Goal: Transaction & Acquisition: Purchase product/service

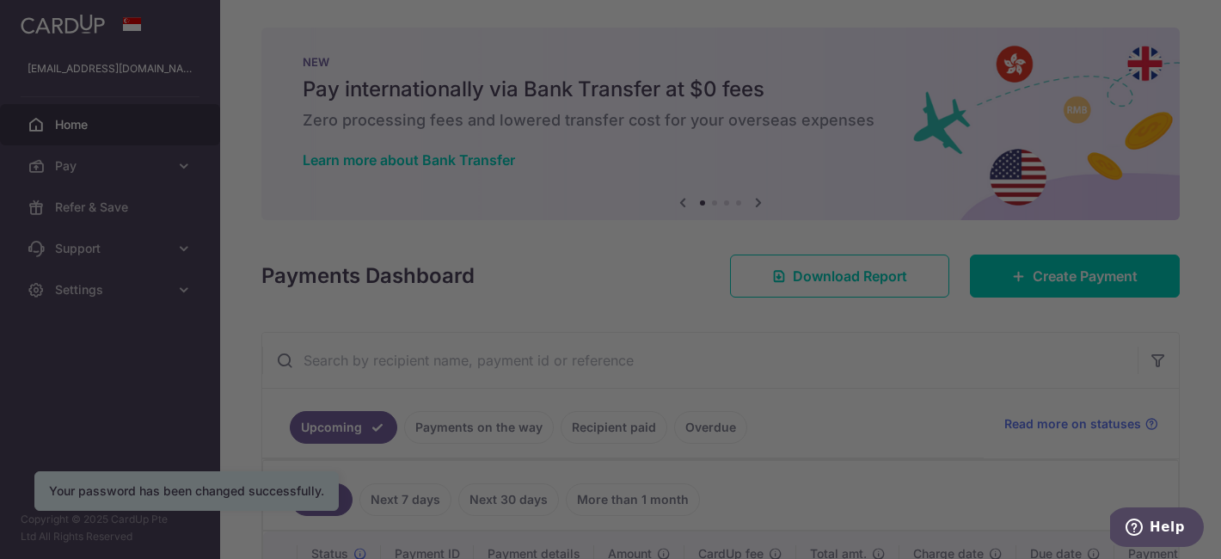
click at [836, 358] on div at bounding box center [616, 282] width 1233 height 565
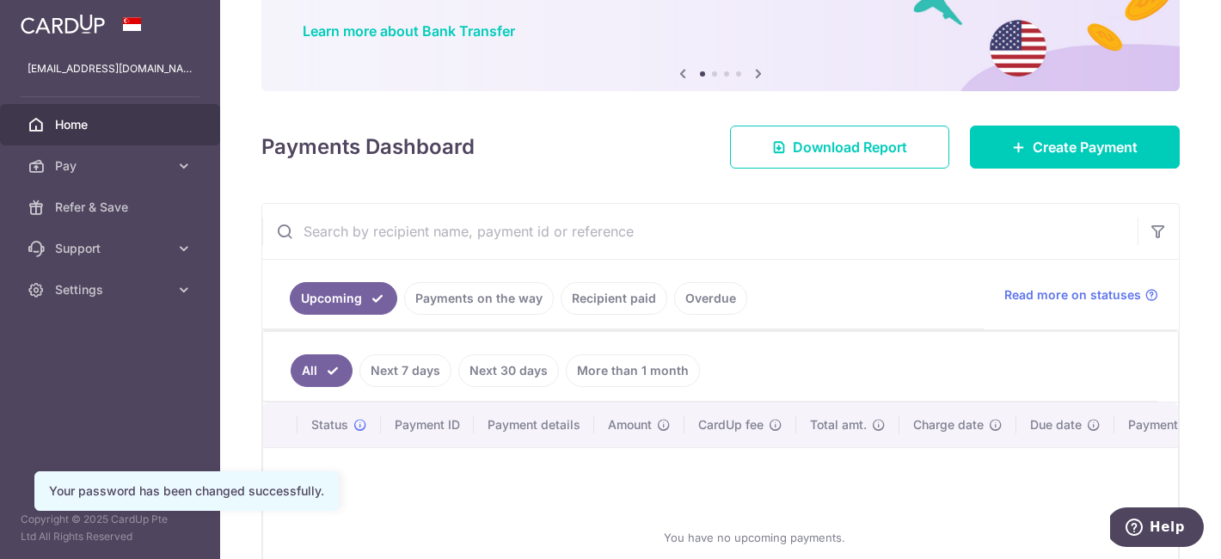
scroll to position [199, 0]
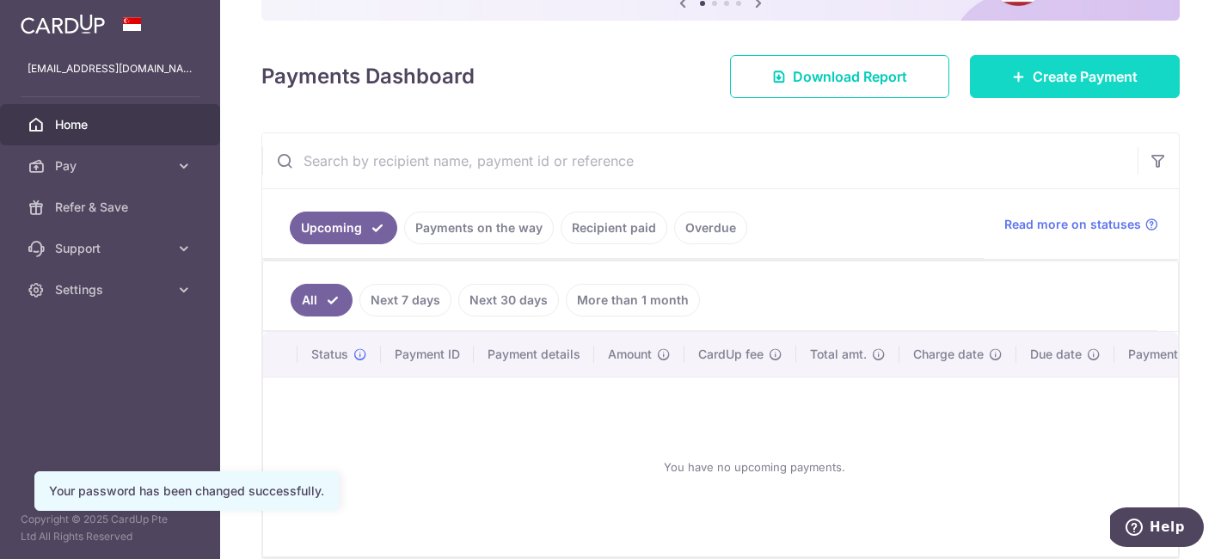
click at [1026, 94] on link "Create Payment" at bounding box center [1075, 76] width 210 height 43
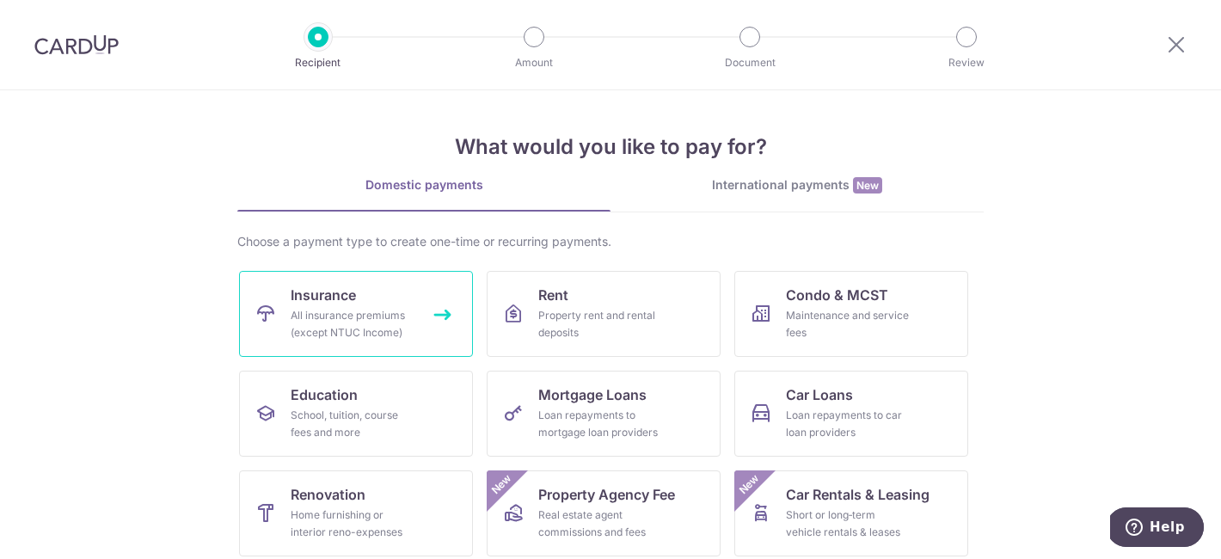
click at [413, 278] on link "Insurance All insurance premiums (except NTUC Income)" at bounding box center [356, 314] width 234 height 86
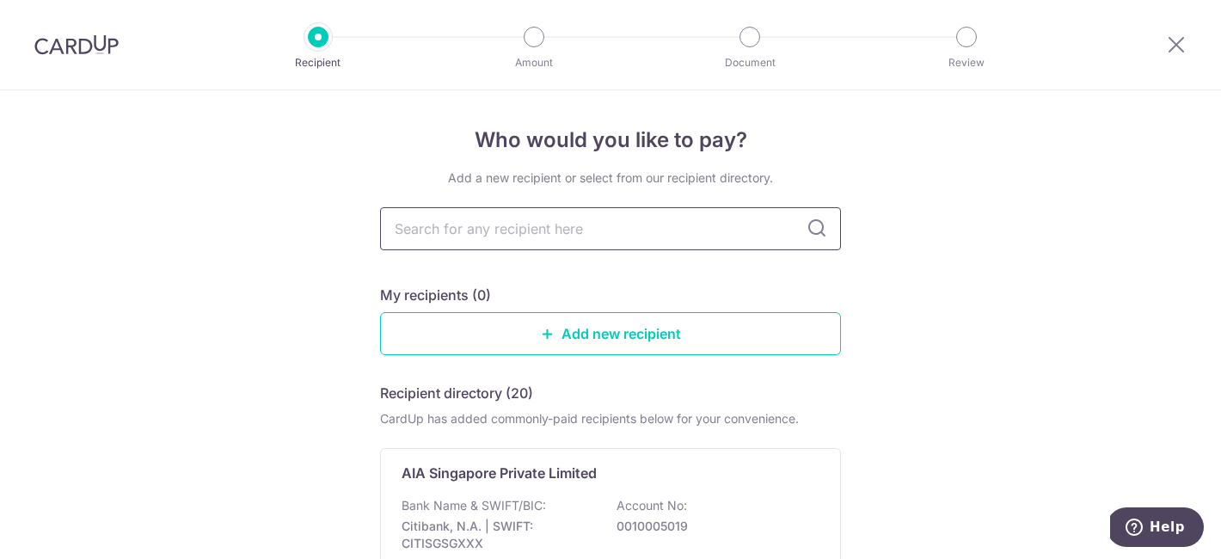
click at [552, 242] on input "text" at bounding box center [610, 228] width 461 height 43
type input "Prudential Assurance Company Singapore (Pte) Limited"
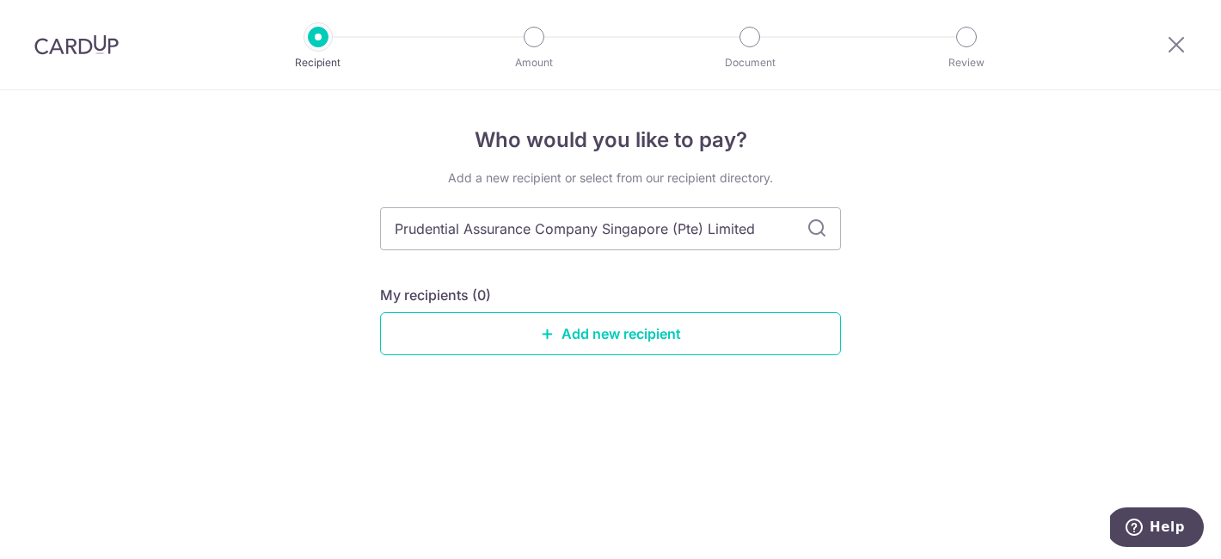
drag, startPoint x: 775, startPoint y: 230, endPoint x: 352, endPoint y: 214, distance: 423.2
click at [352, 214] on div "Who would you like to pay? Add a new recipient or select from our recipient dir…" at bounding box center [610, 324] width 1221 height 468
click at [294, 218] on div "Who would you like to pay? Add a new recipient or select from our recipient dir…" at bounding box center [610, 324] width 1221 height 468
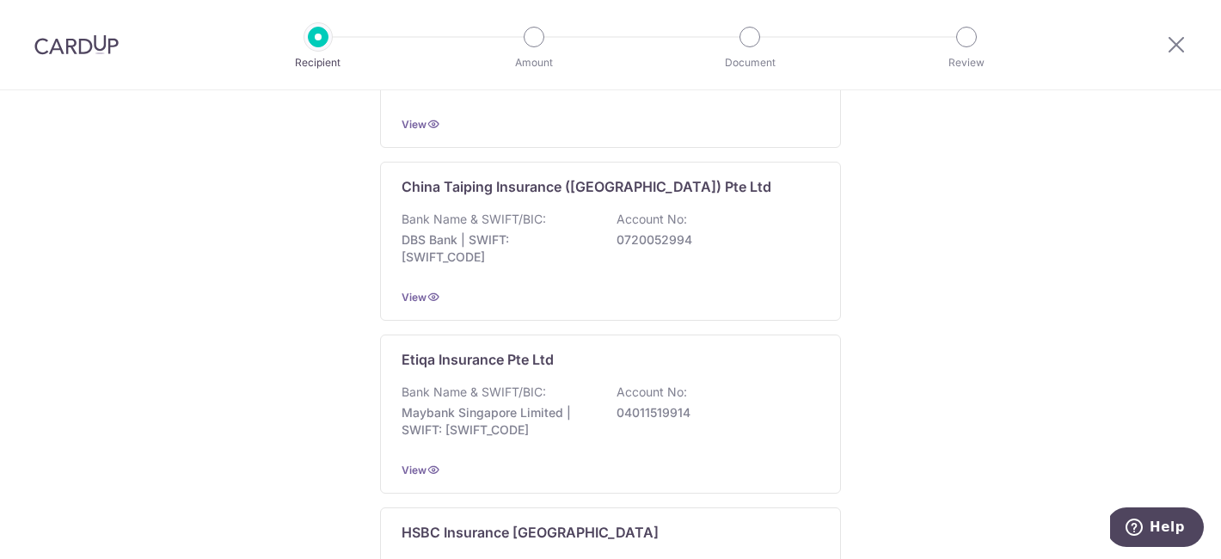
click at [320, 308] on div "Who would you like to pay? Add a new recipient or select from our recipient dir…" at bounding box center [610, 423] width 1221 height 2275
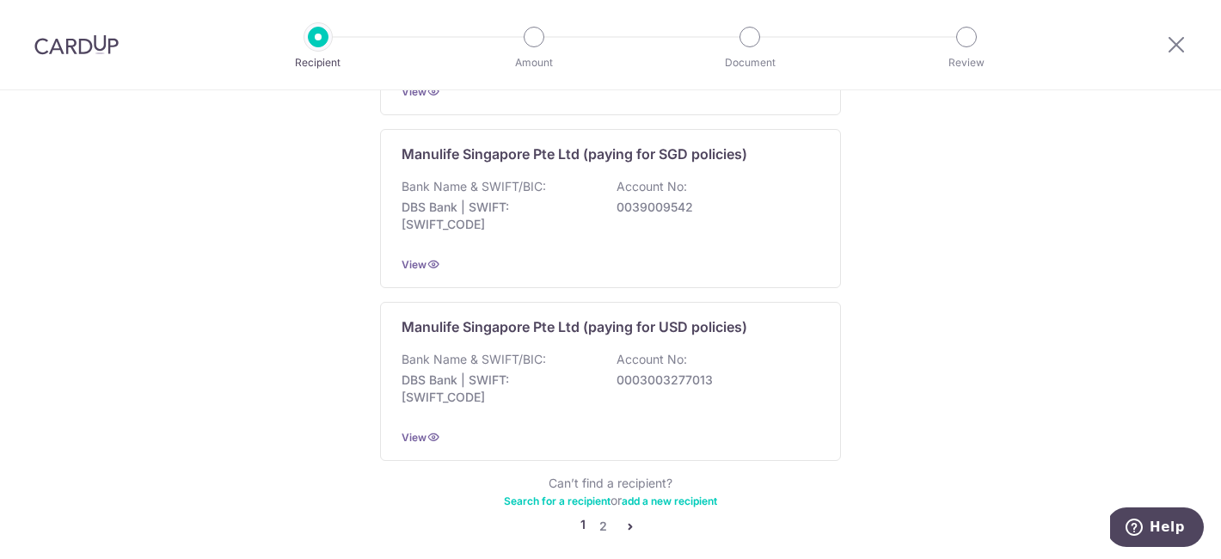
scroll to position [1789, 0]
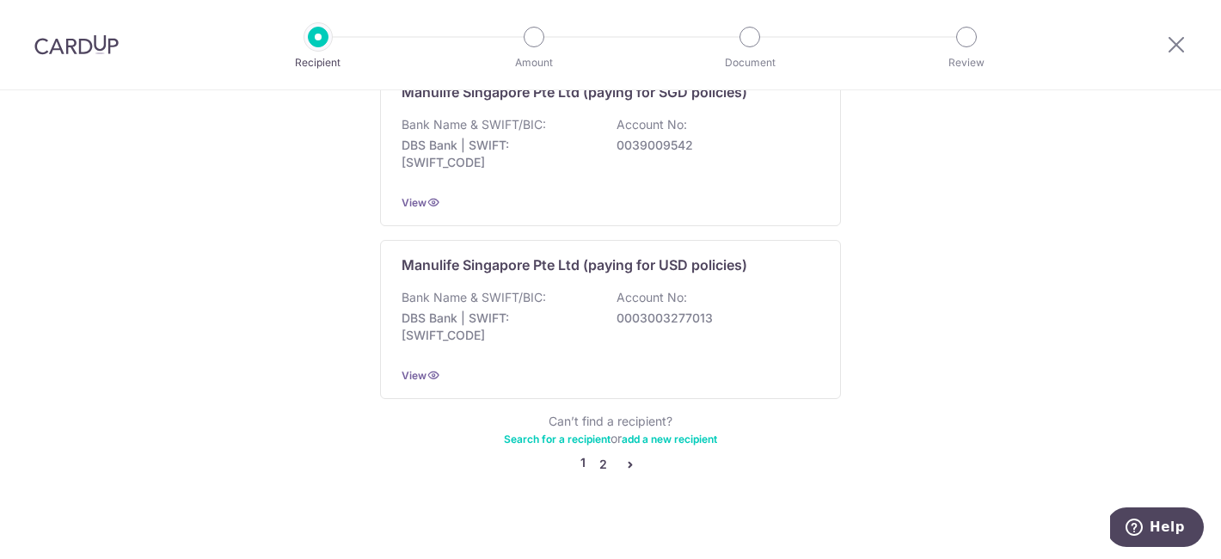
click at [600, 454] on link "2" at bounding box center [602, 464] width 21 height 21
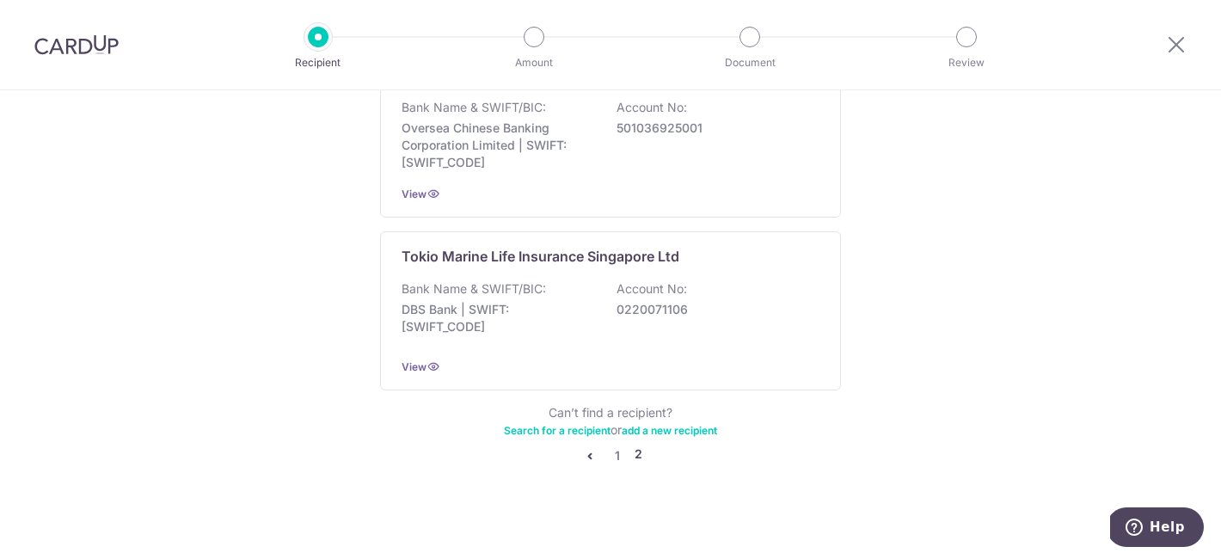
scroll to position [0, 0]
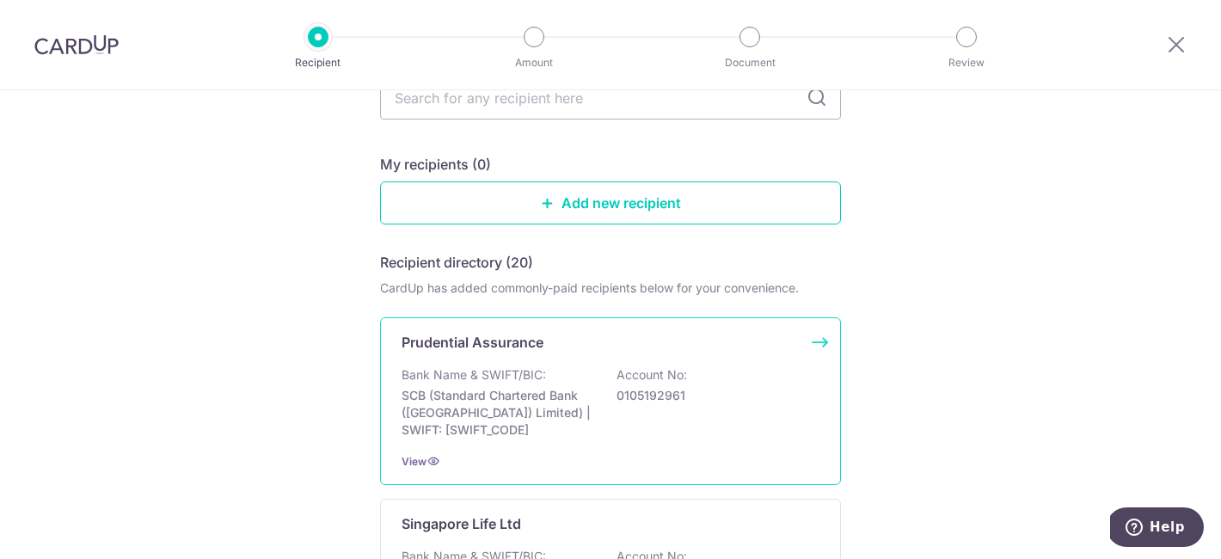
scroll to position [172, 0]
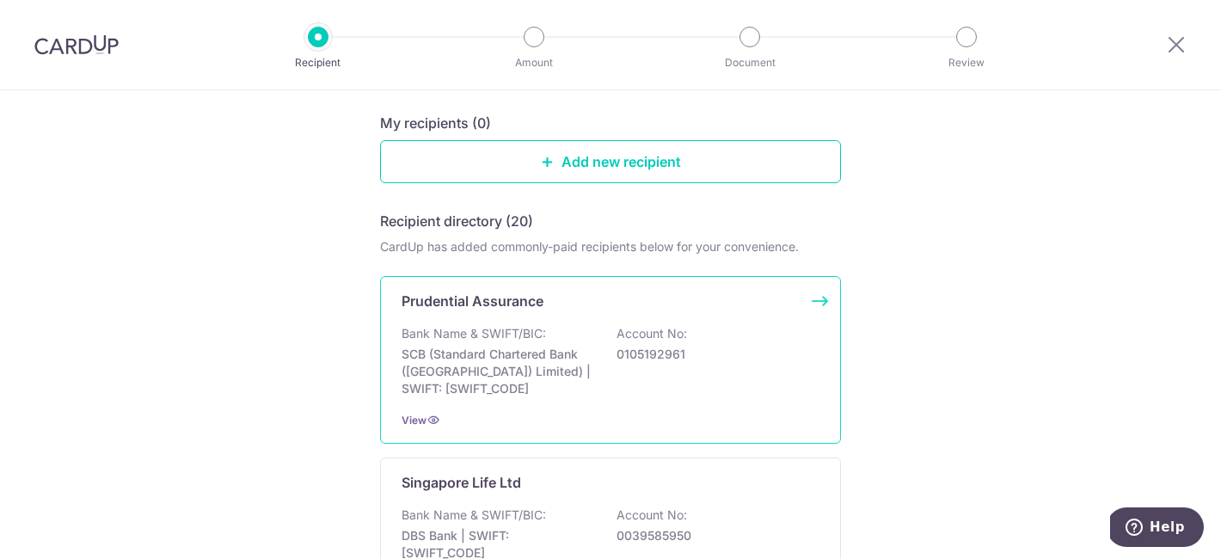
click at [695, 335] on div "Bank Name & SWIFT/BIC: SCB (Standard Chartered Bank (Singapore) Limited) | SWIF…" at bounding box center [610, 361] width 418 height 72
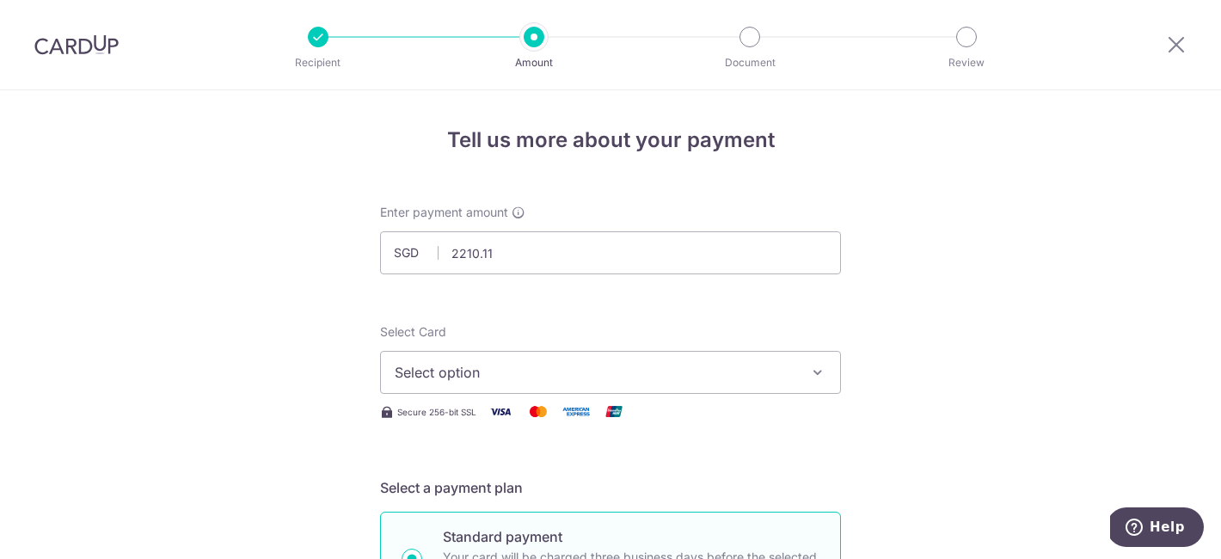
type input "2,210.11"
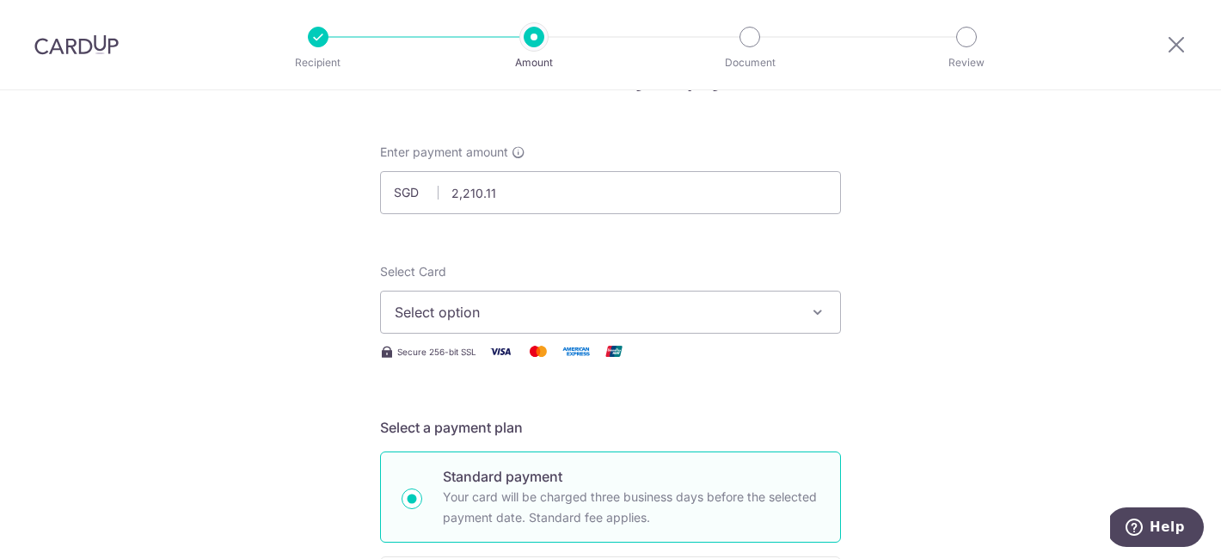
click at [458, 306] on span "Select option" at bounding box center [595, 312] width 401 height 21
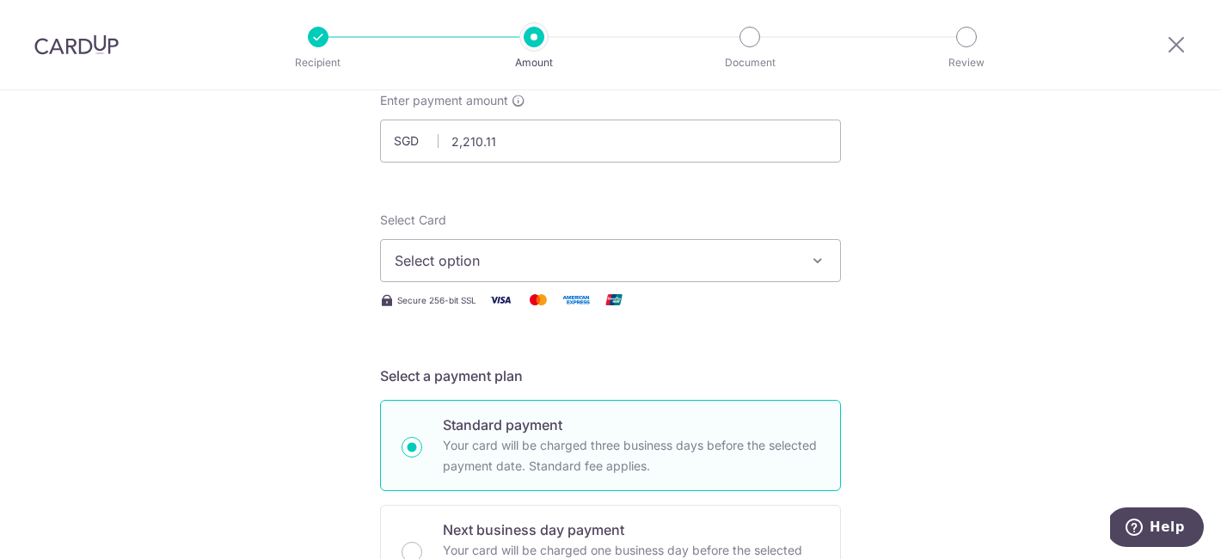
scroll to position [118, 0]
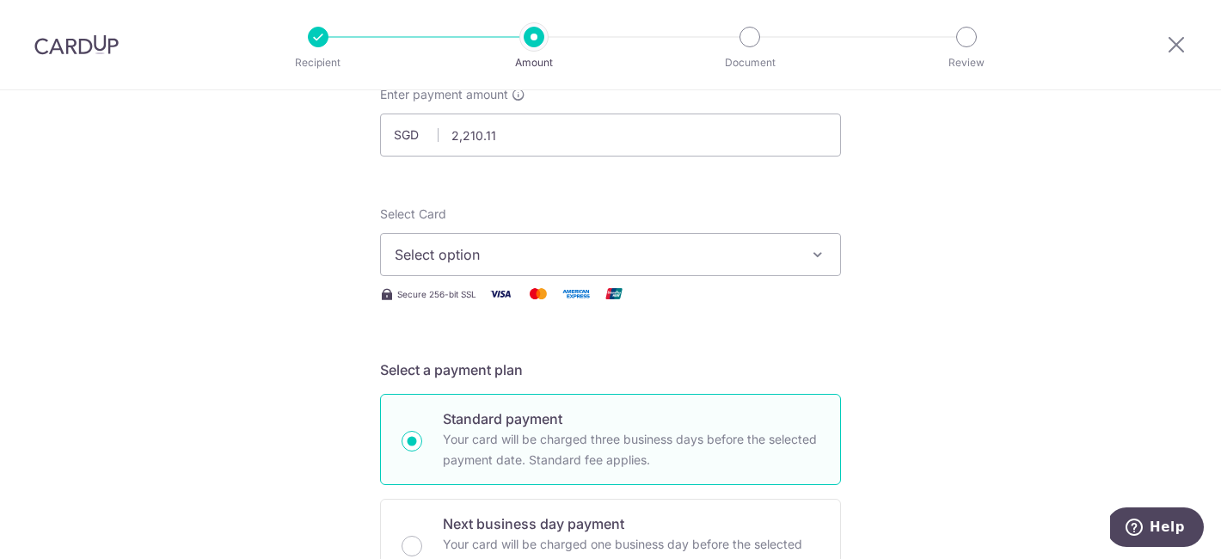
click at [570, 248] on span "Select option" at bounding box center [595, 254] width 401 height 21
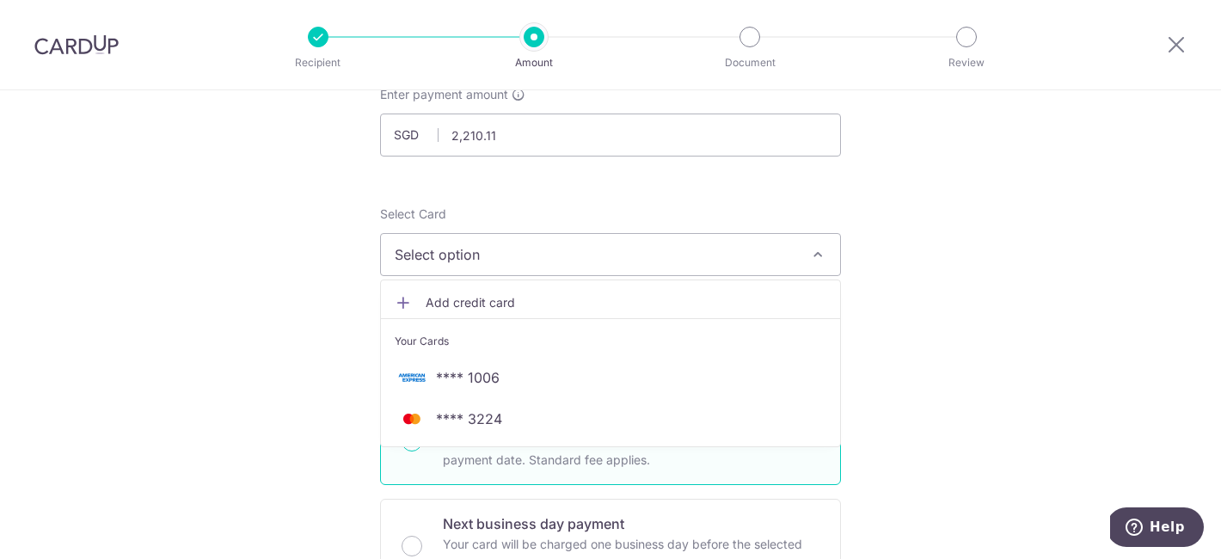
click at [505, 309] on span "Add credit card" at bounding box center [626, 302] width 401 height 17
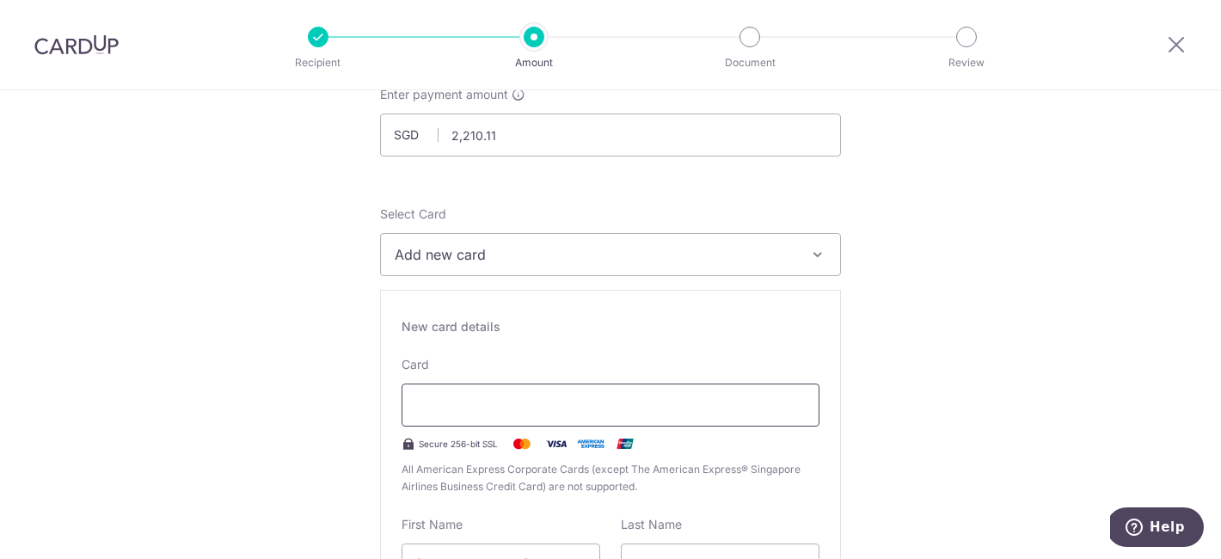
click at [495, 394] on div at bounding box center [610, 404] width 418 height 43
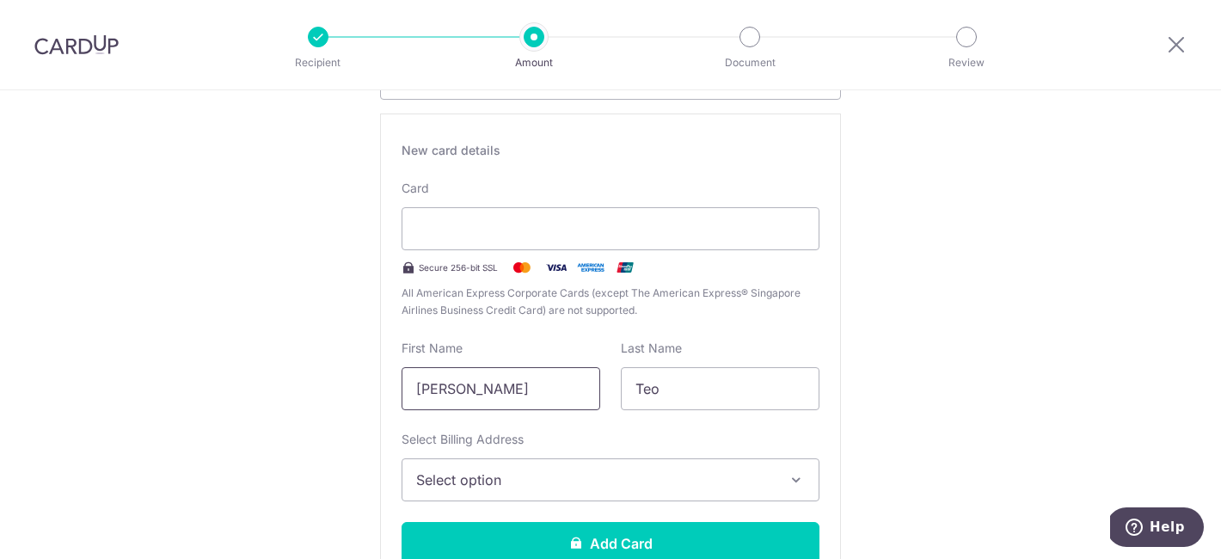
scroll to position [321, 0]
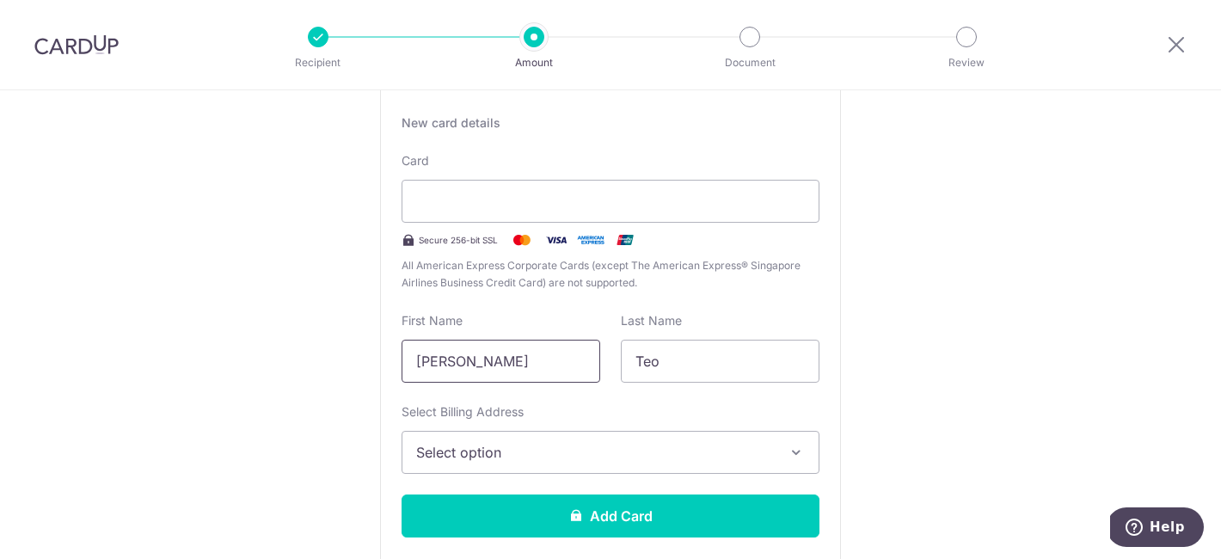
drag, startPoint x: 552, startPoint y: 352, endPoint x: 337, endPoint y: 348, distance: 214.9
drag, startPoint x: 573, startPoint y: 364, endPoint x: 269, endPoint y: 361, distance: 304.3
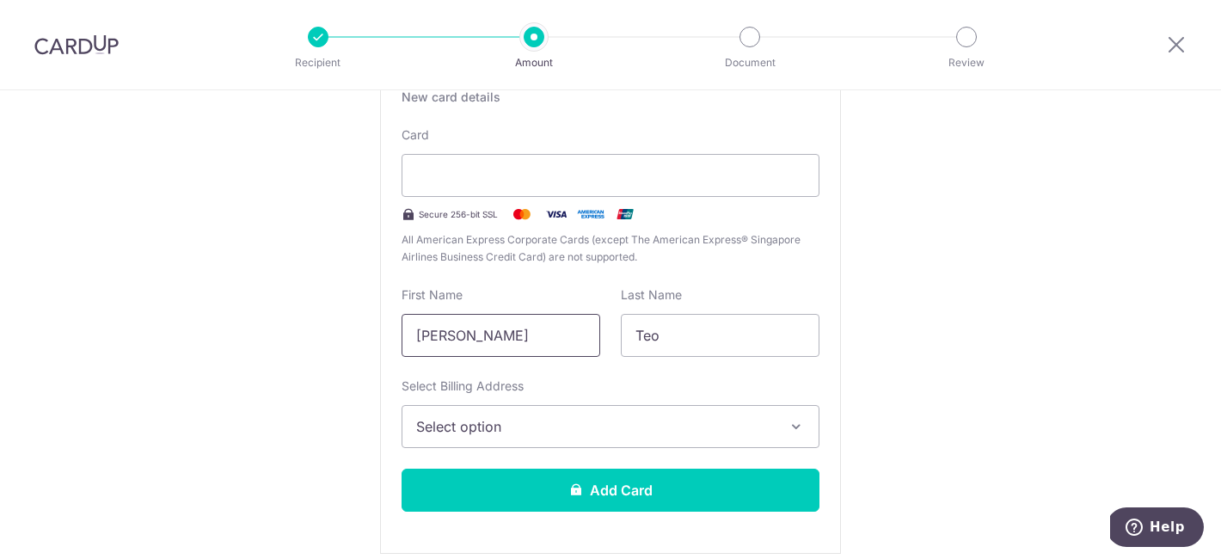
scroll to position [377, 0]
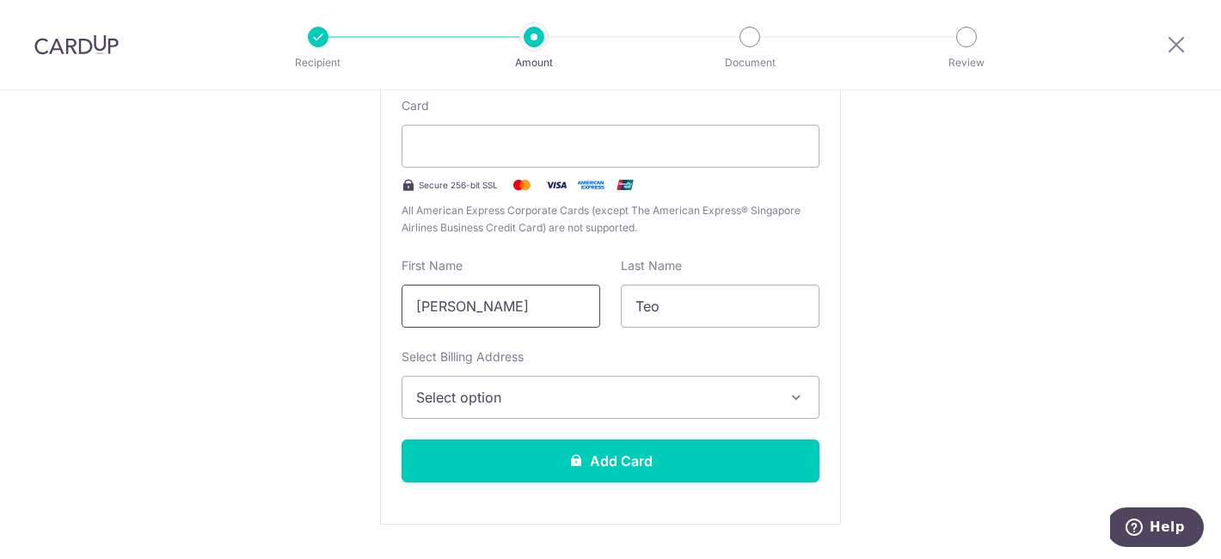
type input "Samuel"
click at [470, 407] on span "Select option" at bounding box center [595, 397] width 358 height 21
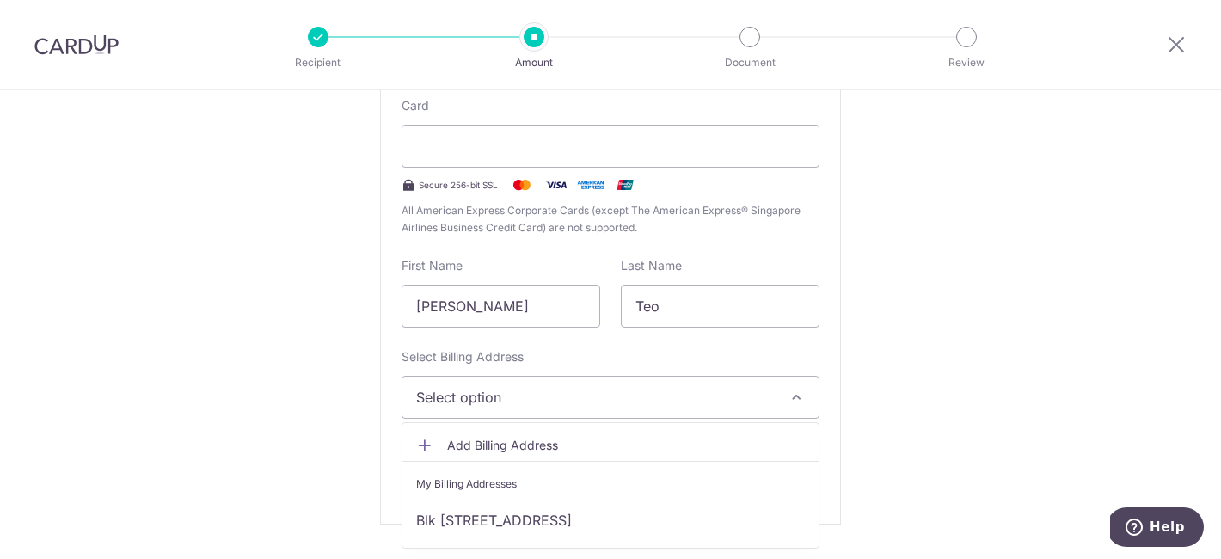
scroll to position [422, 0]
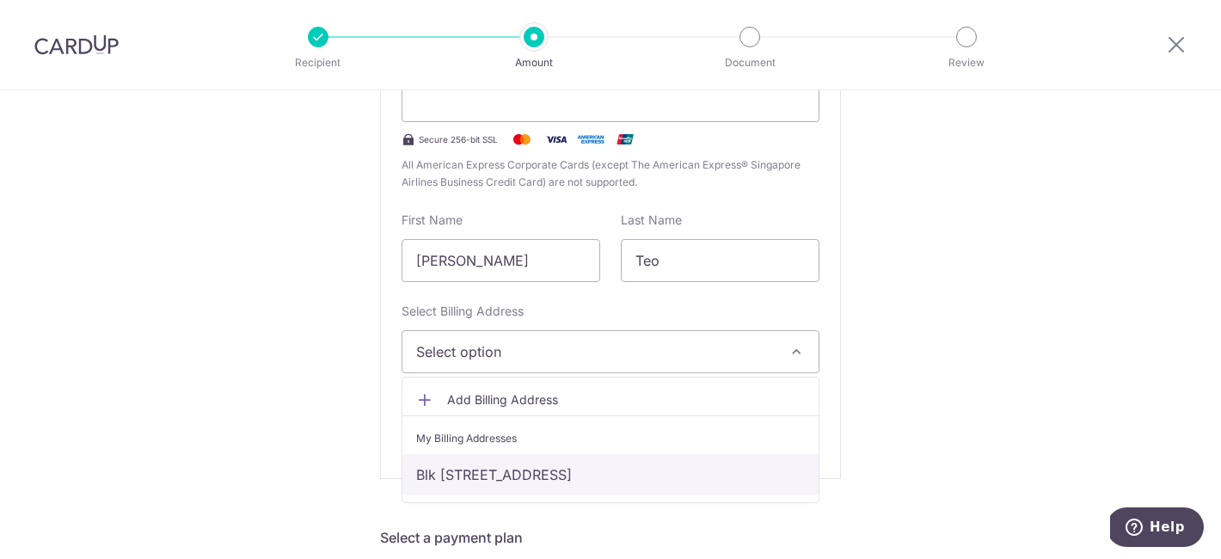
click at [494, 463] on link "Blk 503 Jelapang Road #04-366, Singapore, Singapore-670503" at bounding box center [610, 474] width 416 height 41
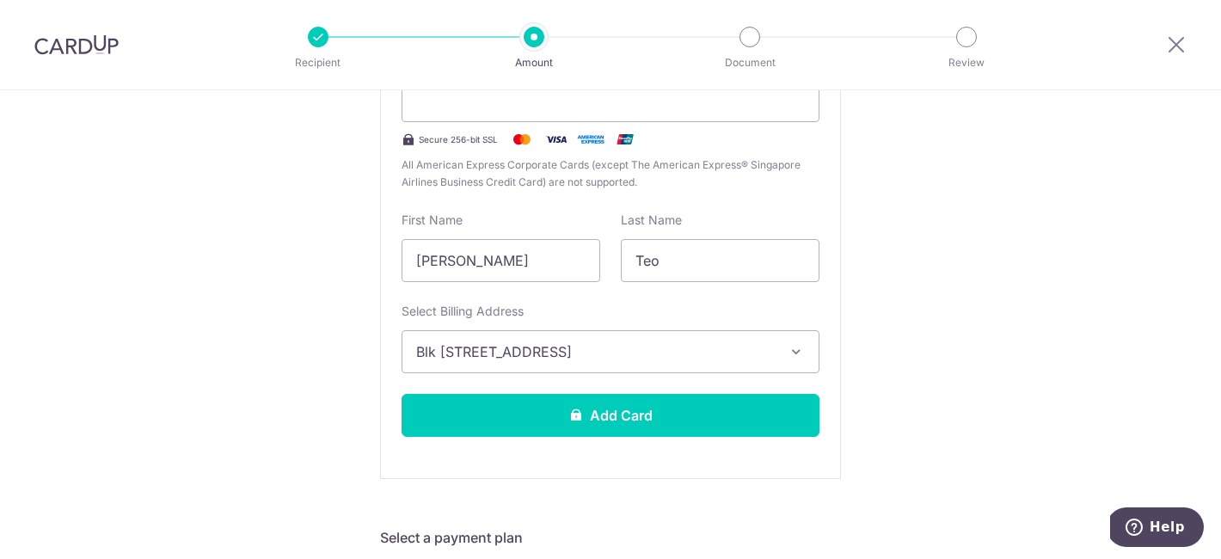
scroll to position [558, 0]
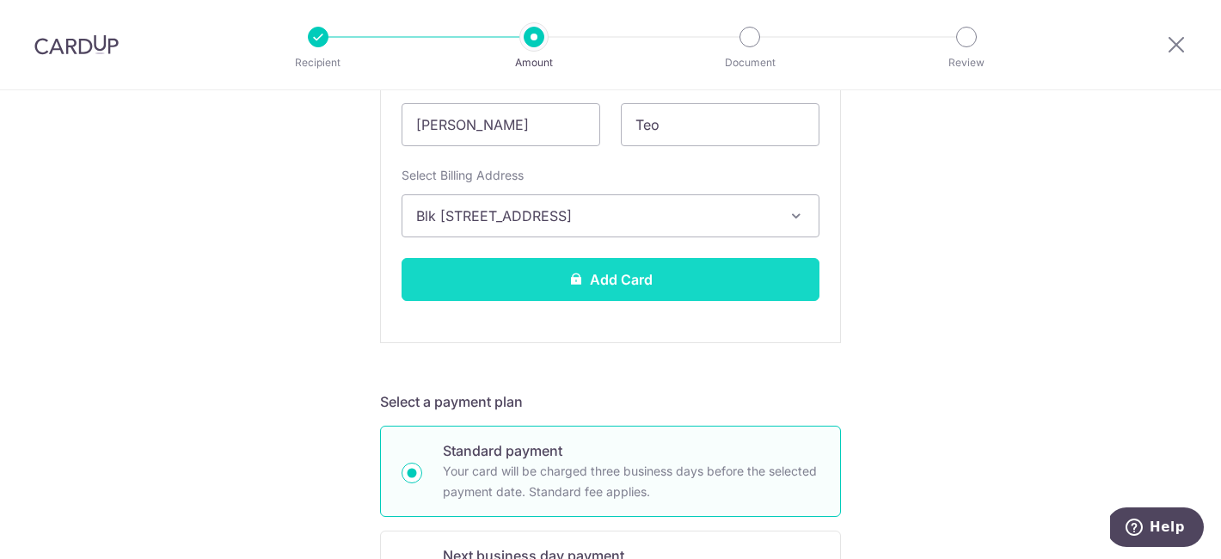
click at [518, 281] on button "Add Card" at bounding box center [610, 279] width 418 height 43
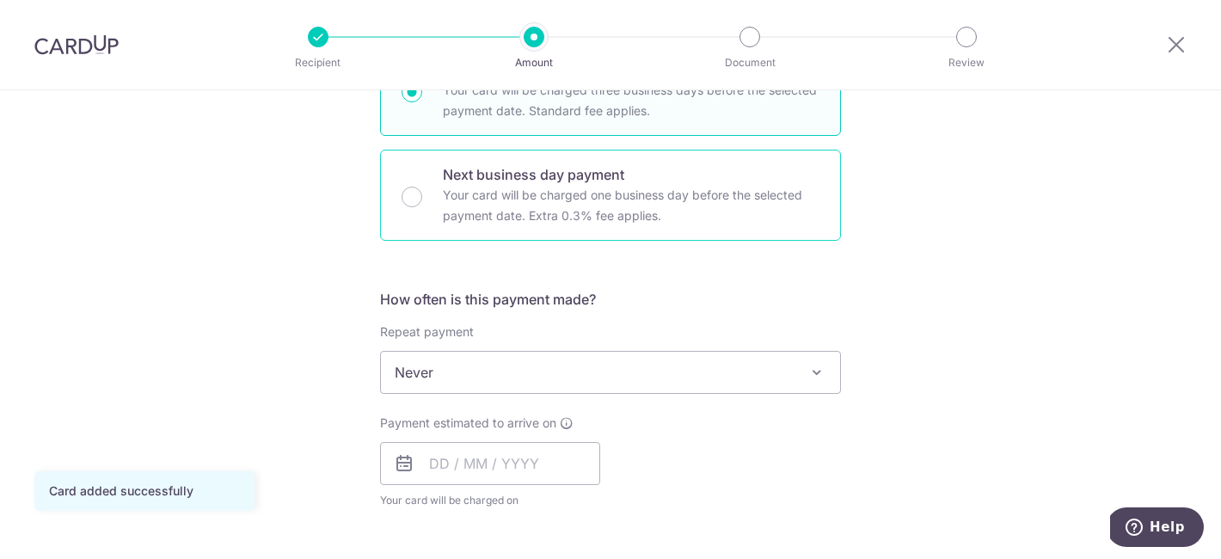
scroll to position [517, 0]
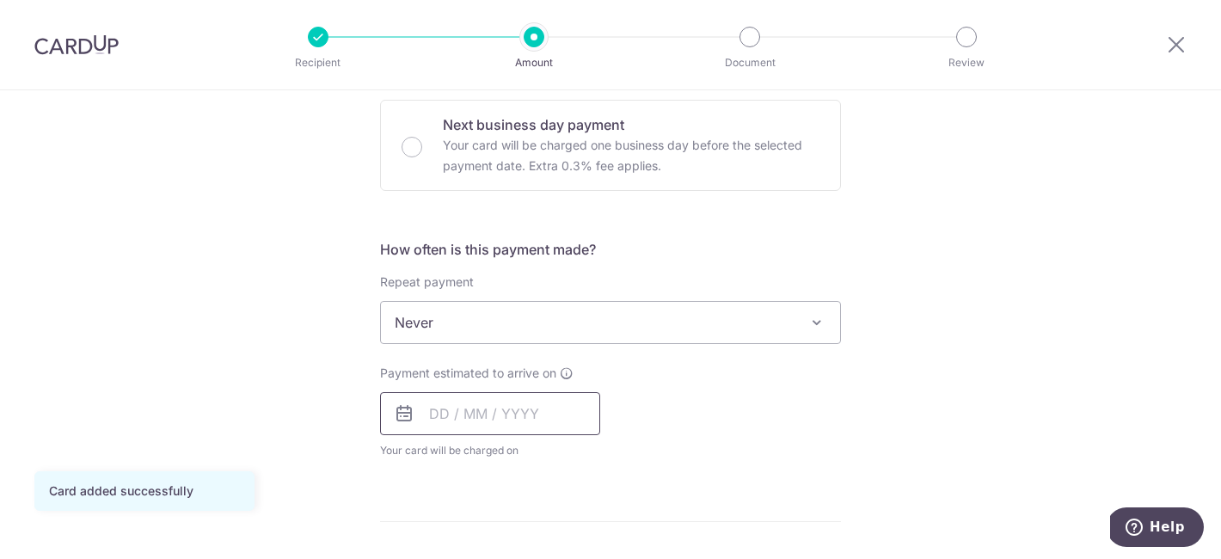
click at [472, 418] on input "text" at bounding box center [490, 413] width 220 height 43
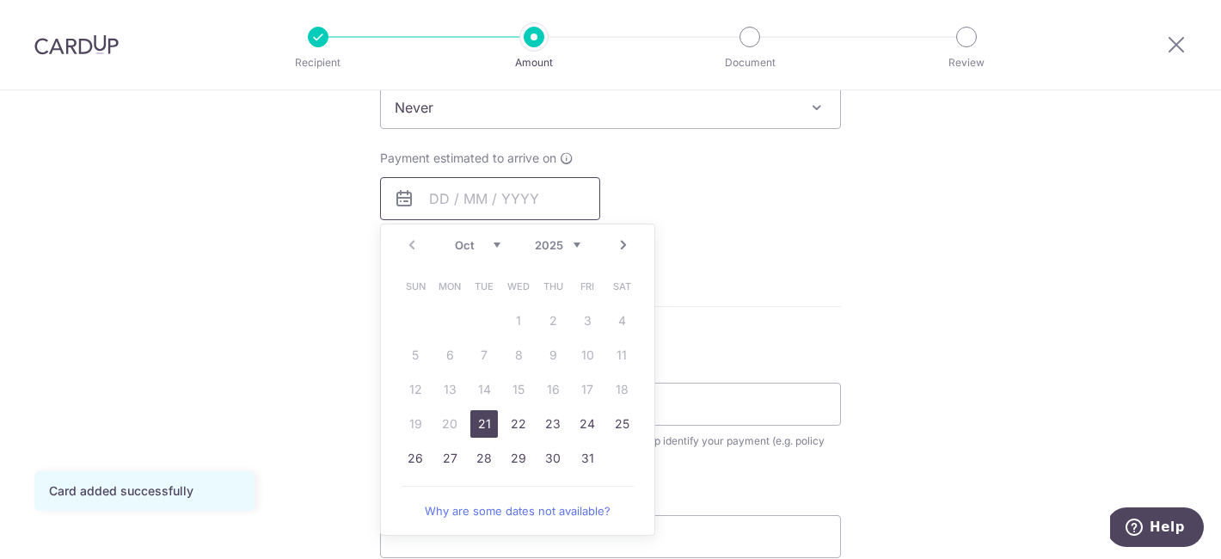
scroll to position [756, 0]
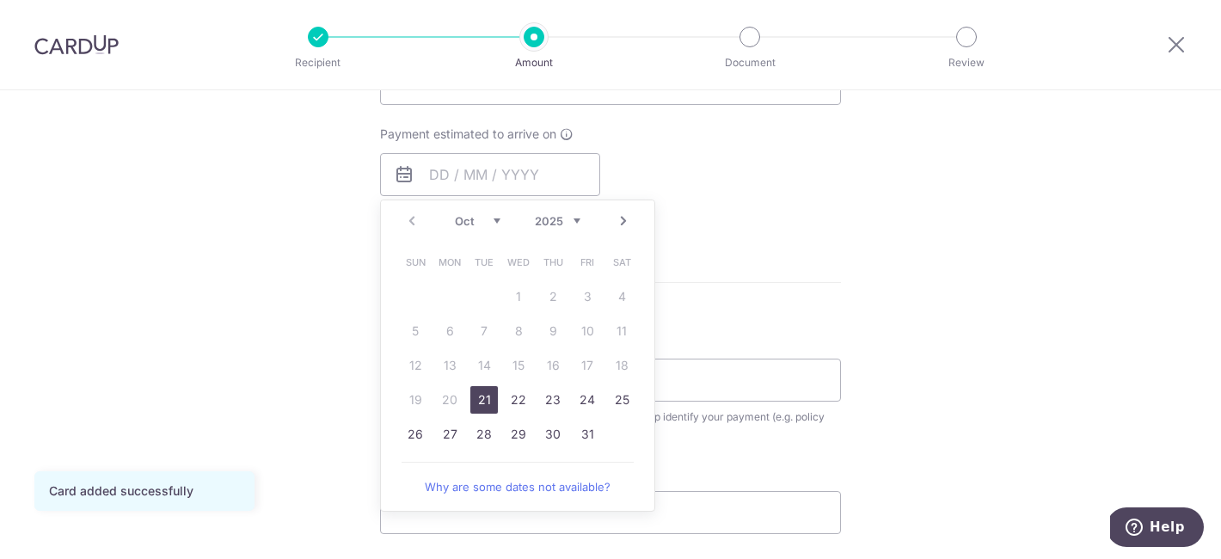
click at [481, 400] on link "21" at bounding box center [484, 400] width 28 height 28
type input "21/10/2025"
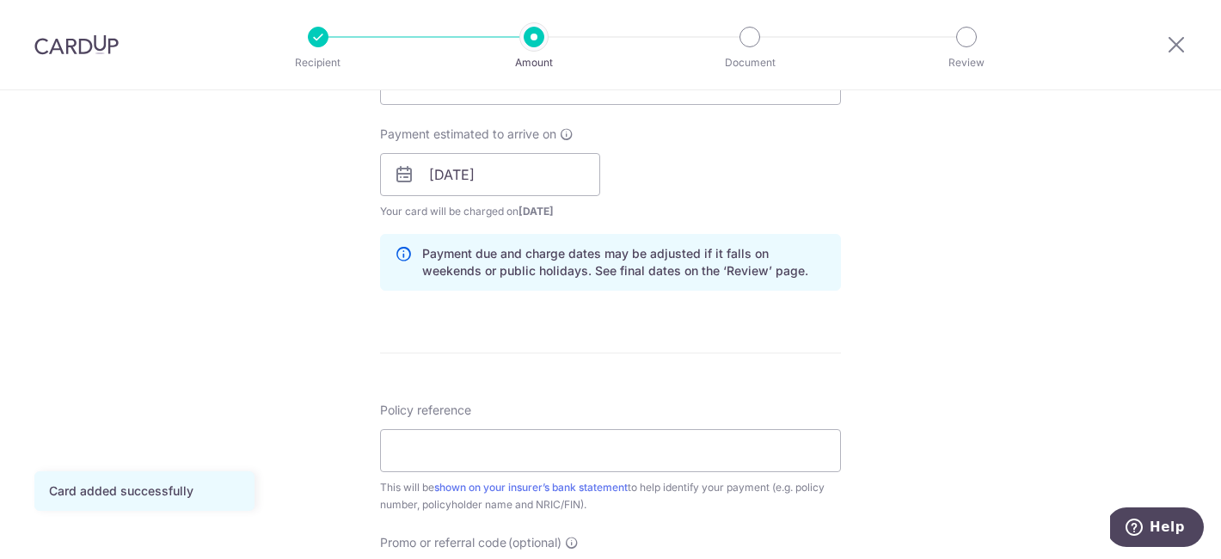
click at [481, 394] on link "21" at bounding box center [484, 400] width 28 height 28
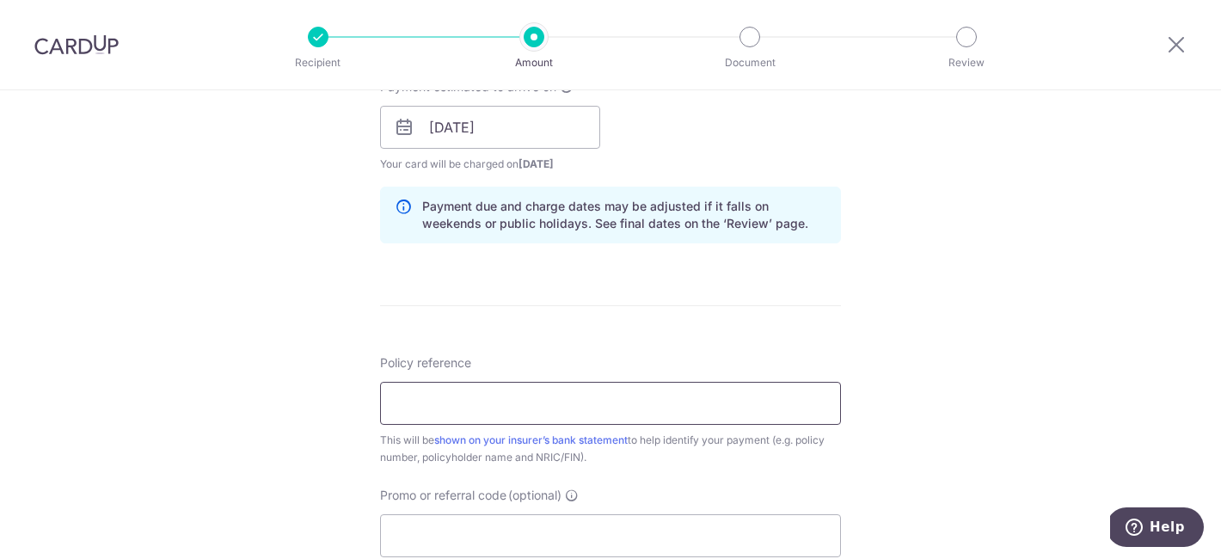
click at [472, 385] on input "Policy reference" at bounding box center [610, 403] width 461 height 43
paste input "86376981"
type input "86376981"
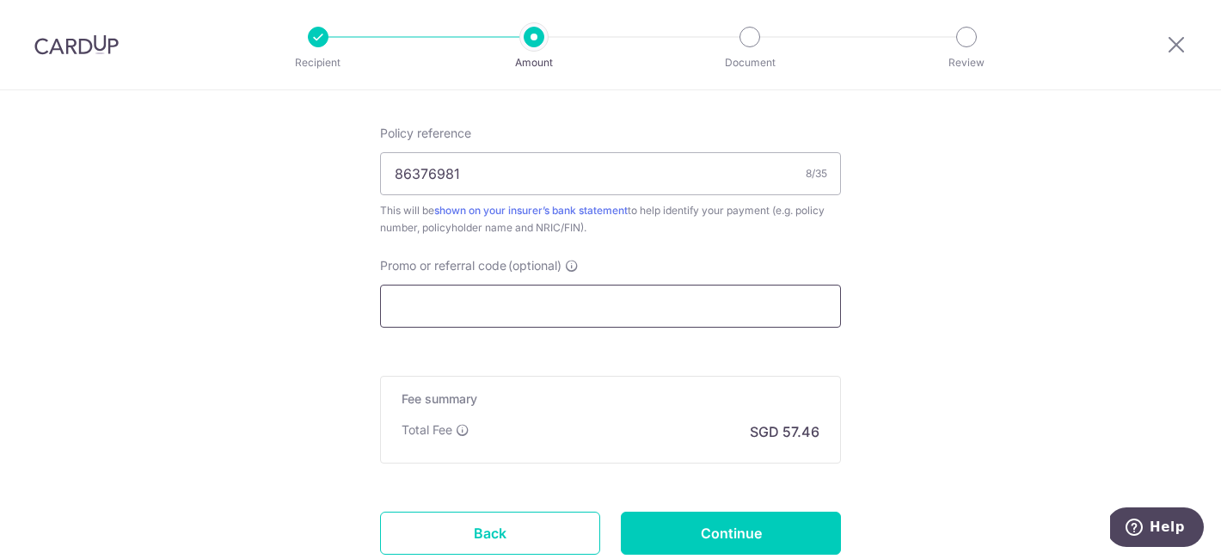
click at [552, 297] on input "Promo or referral code (optional)" at bounding box center [610, 306] width 461 height 43
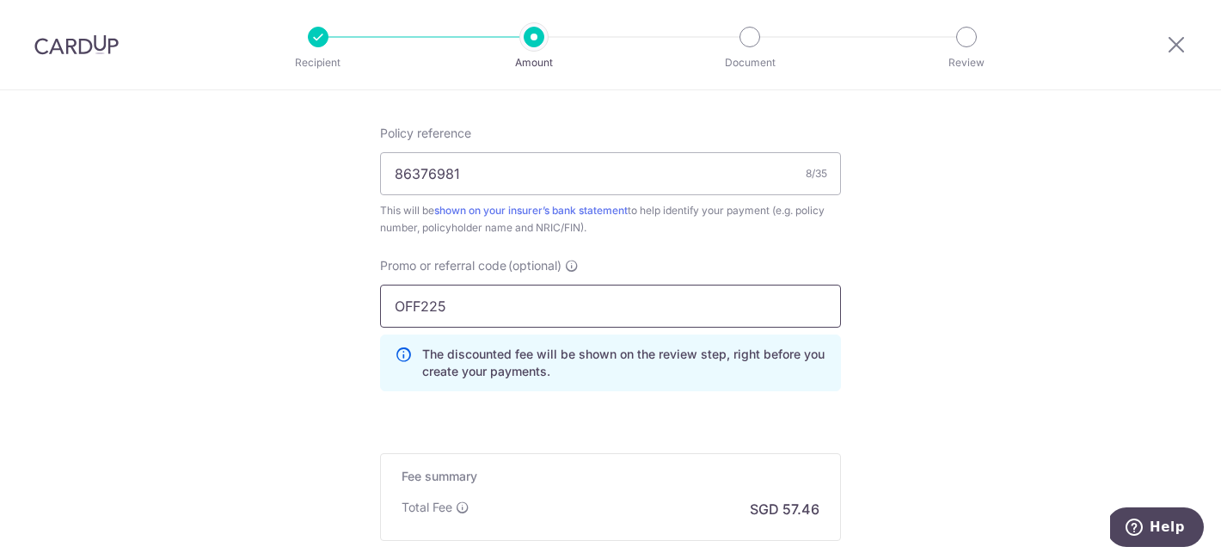
type input "OFF225"
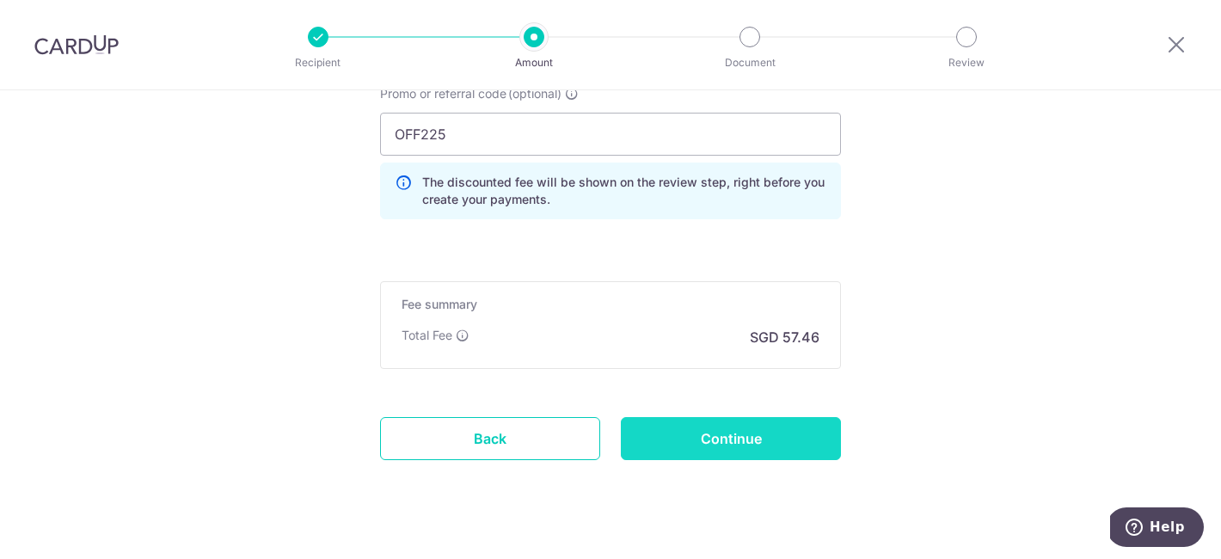
scroll to position [1234, 0]
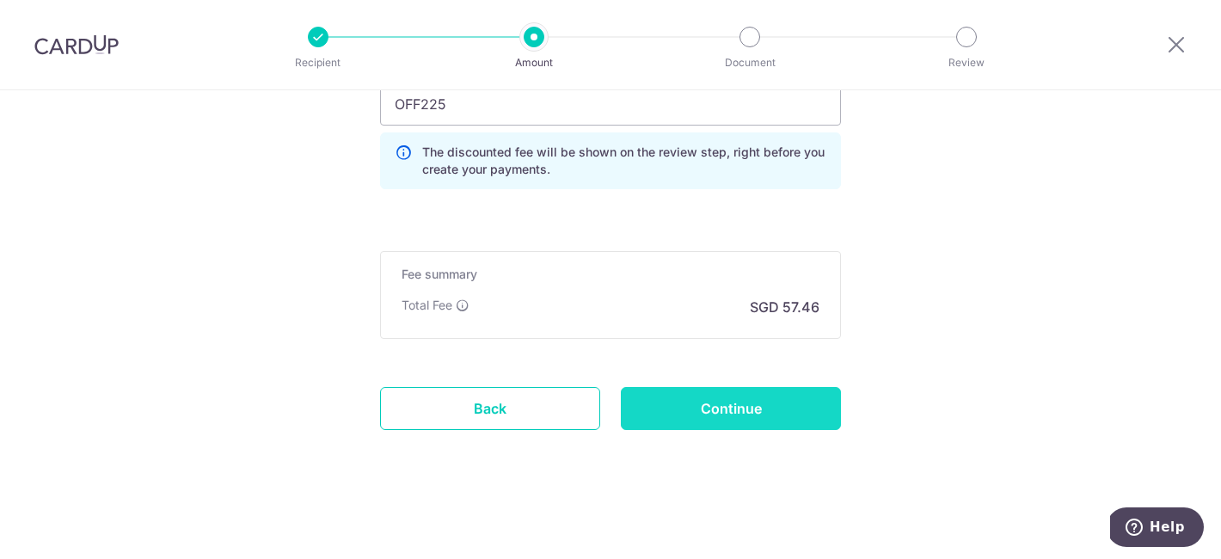
click at [712, 405] on input "Continue" at bounding box center [731, 408] width 220 height 43
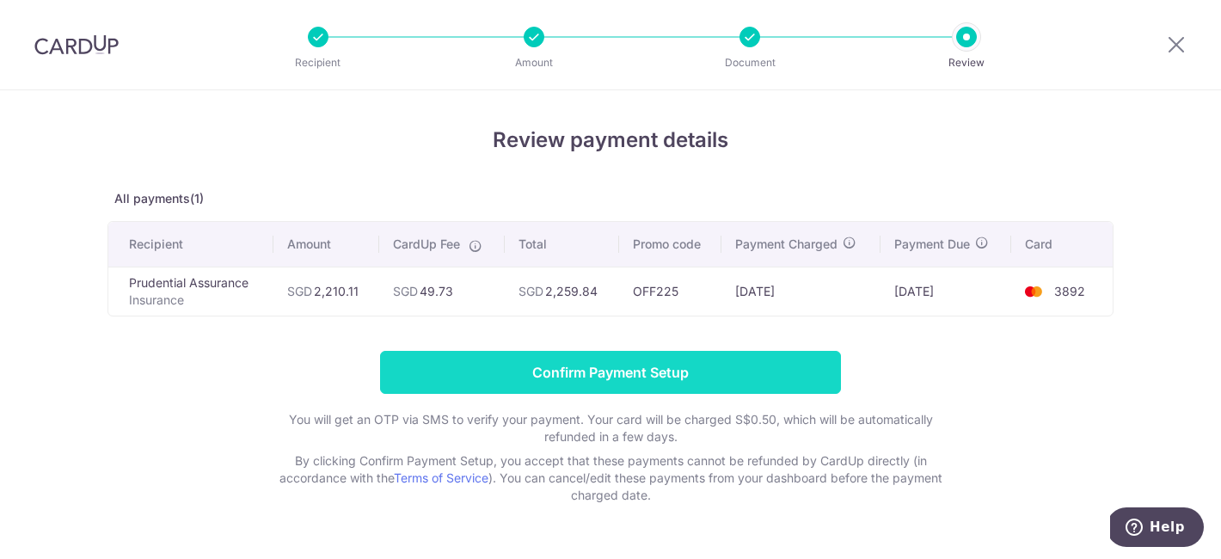
click at [624, 379] on input "Confirm Payment Setup" at bounding box center [610, 372] width 461 height 43
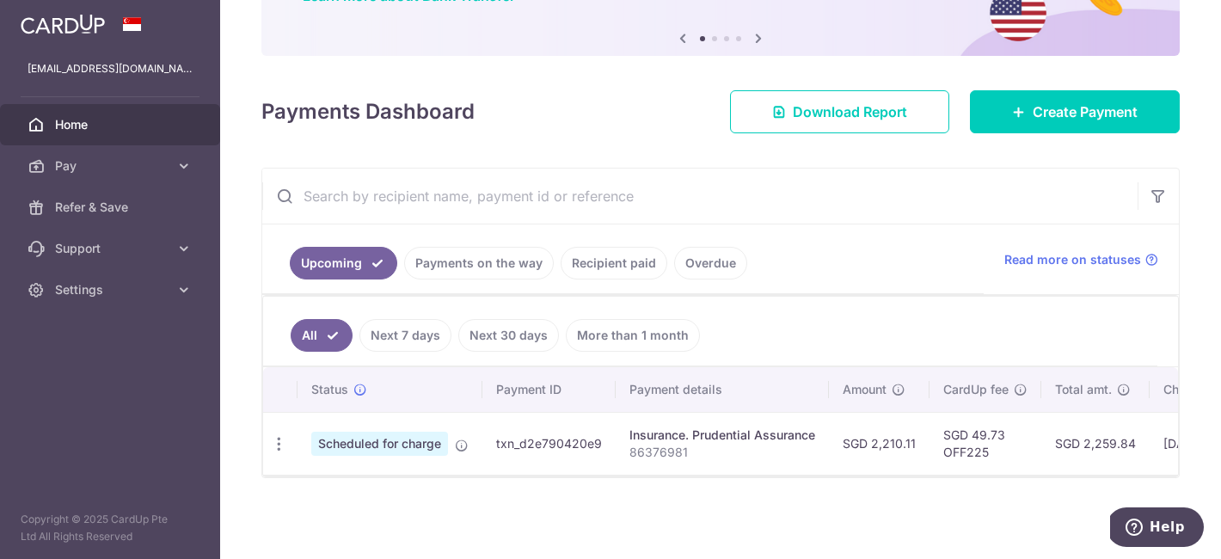
scroll to position [174, 0]
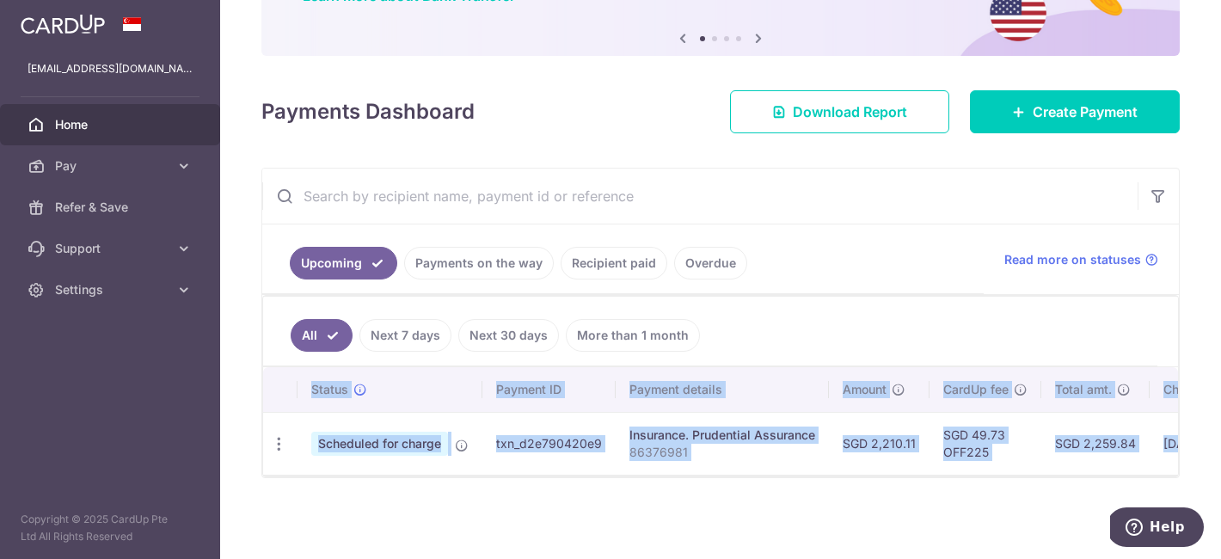
drag, startPoint x: 542, startPoint y: 477, endPoint x: 687, endPoint y: 471, distance: 145.4
click at [687, 471] on div "Upcoming Payments on the way Recipient paid Overdue Read more on statuses All N…" at bounding box center [720, 323] width 918 height 310
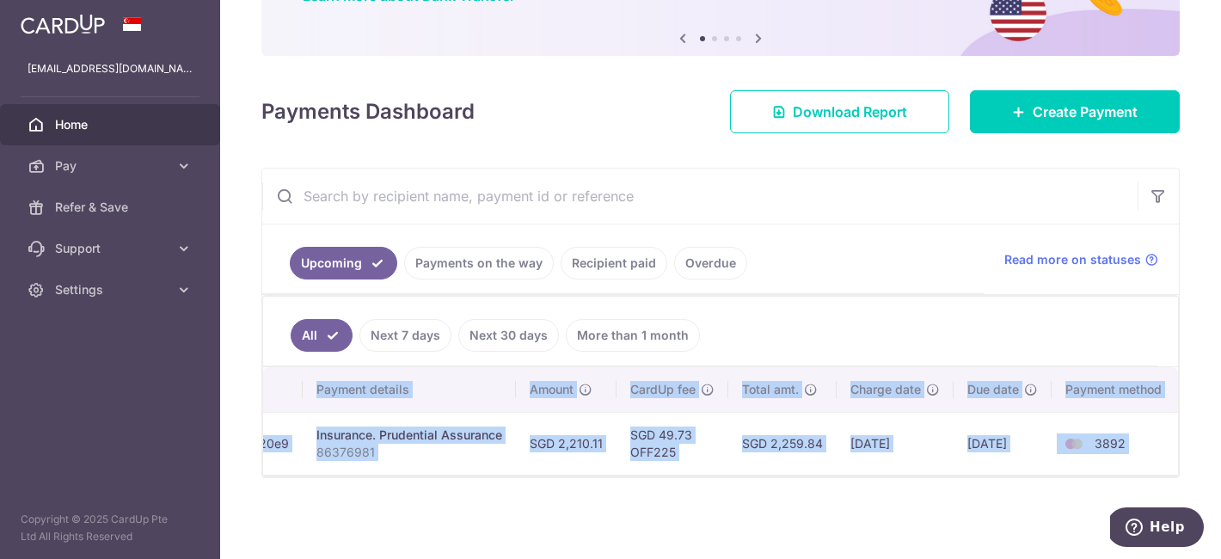
scroll to position [0, 317]
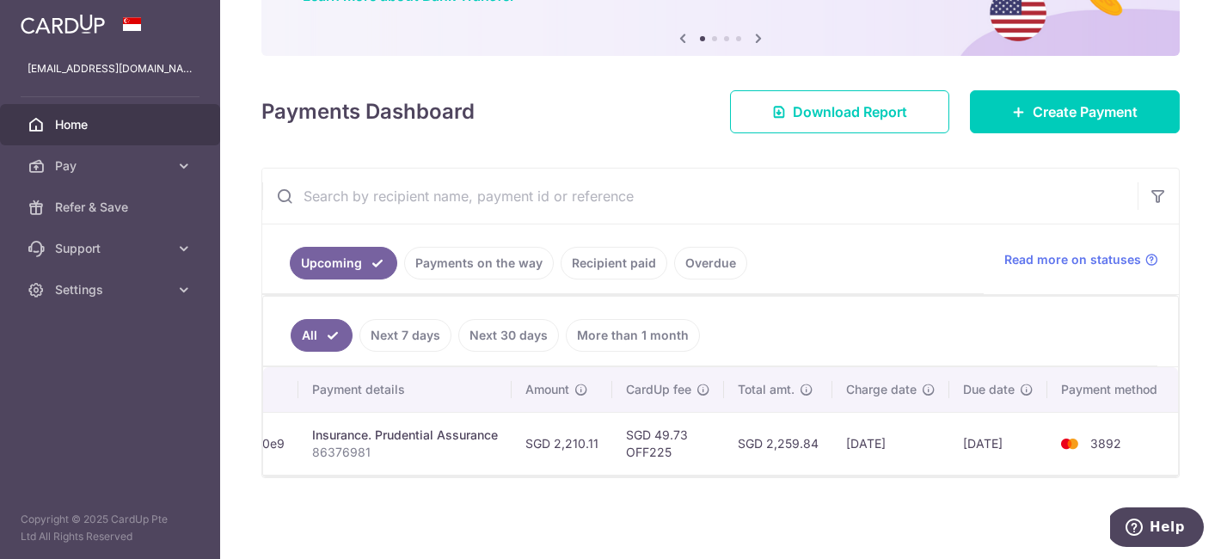
click at [935, 476] on div "All Next 7 days Next 30 days More than 1 month Status Payment ID Payment detail…" at bounding box center [720, 386] width 916 height 182
